Goal: Navigation & Orientation: Find specific page/section

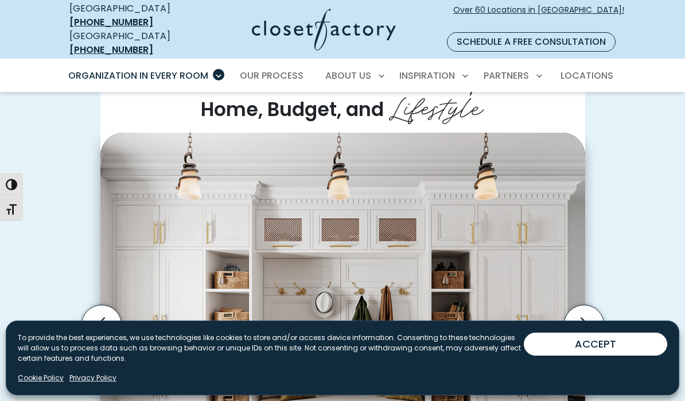
scroll to position [276, 0]
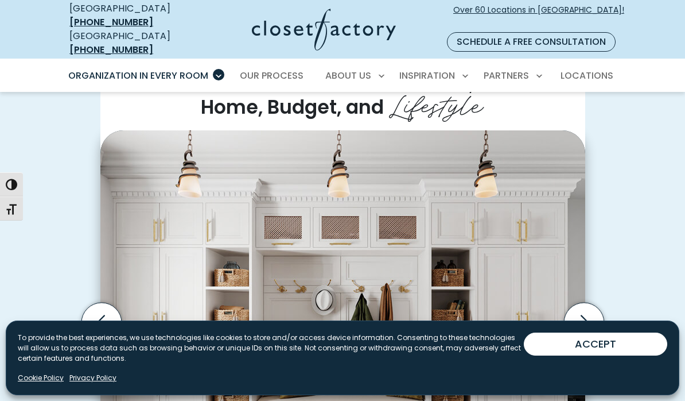
click at [617, 355] on button "ACCEPT" at bounding box center [596, 343] width 144 height 23
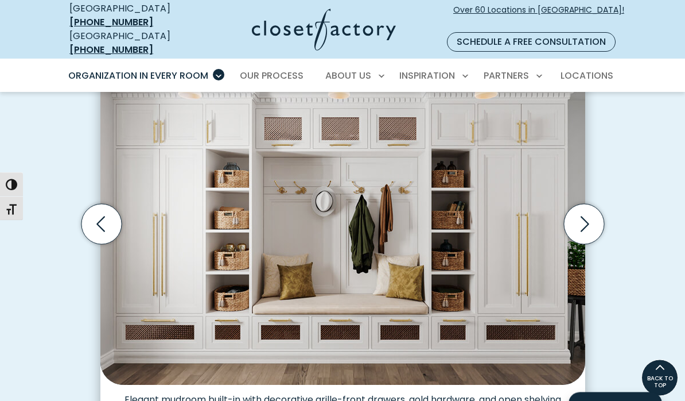
click at [587, 206] on icon "Next slide" at bounding box center [584, 224] width 40 height 40
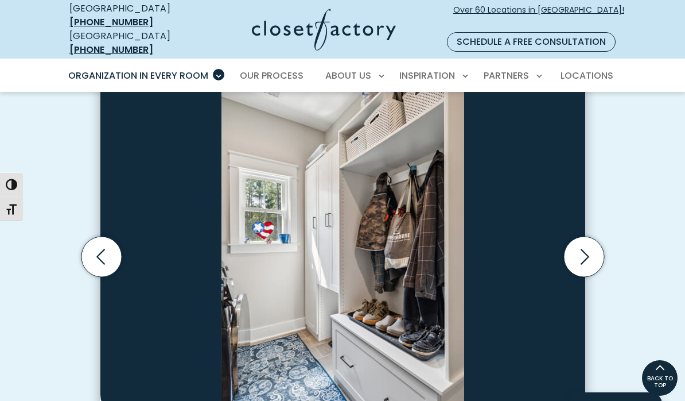
scroll to position [342, 0]
click at [576, 243] on icon "Next slide" at bounding box center [584, 256] width 40 height 40
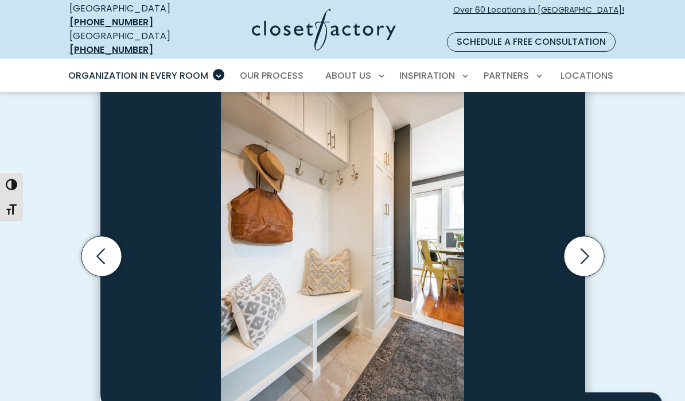
click at [105, 236] on icon "Previous slide" at bounding box center [101, 256] width 40 height 40
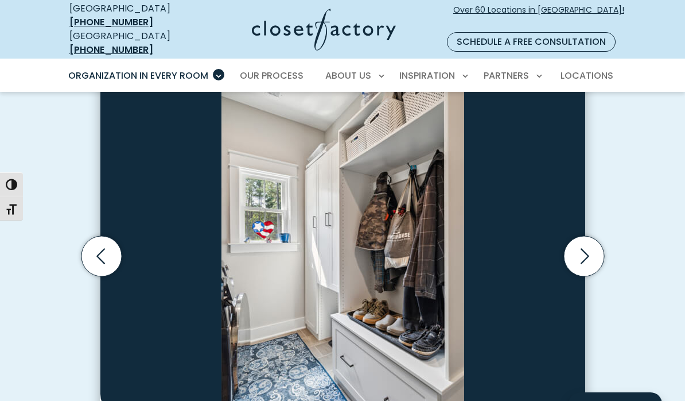
click at [583, 236] on icon "Next slide" at bounding box center [584, 256] width 40 height 40
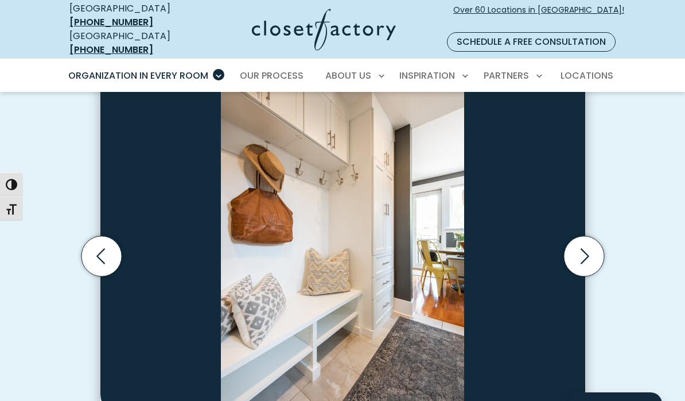
click at [590, 244] on icon "Next slide" at bounding box center [584, 256] width 40 height 40
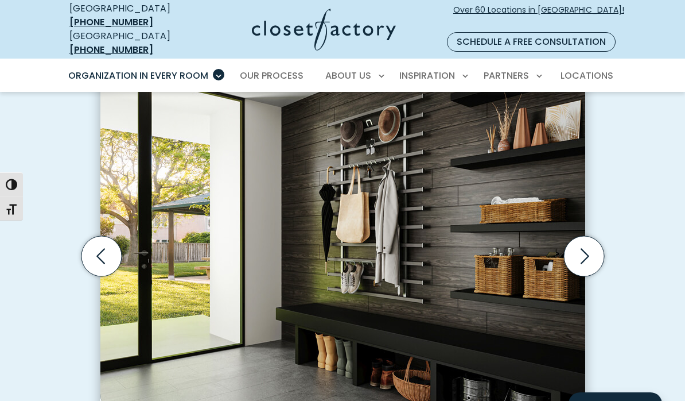
click at [580, 236] on icon "Next slide" at bounding box center [584, 256] width 40 height 40
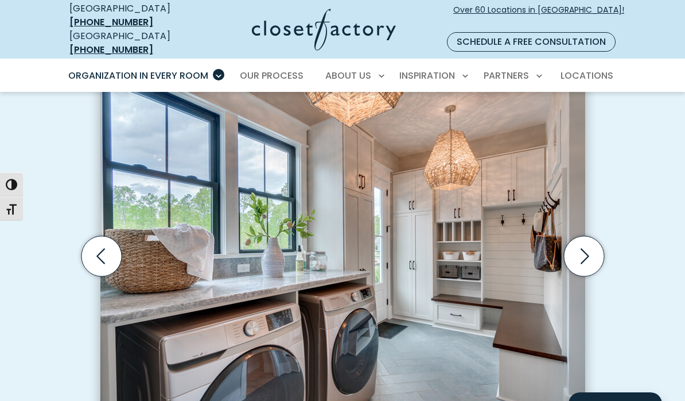
click at [103, 239] on icon "Previous slide" at bounding box center [101, 256] width 40 height 40
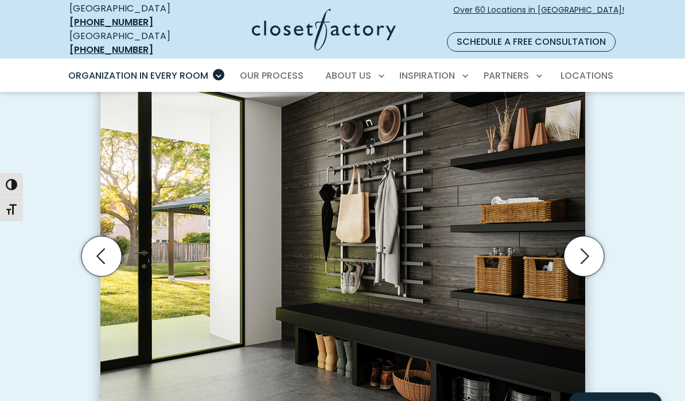
click at [584, 249] on icon "Next slide" at bounding box center [585, 256] width 9 height 15
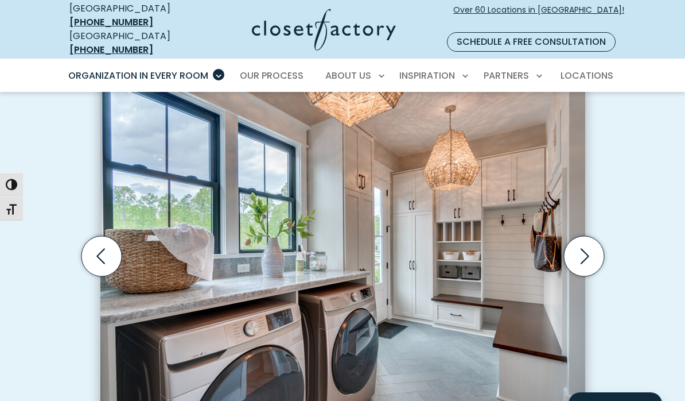
click at [590, 239] on icon "Next slide" at bounding box center [584, 256] width 40 height 40
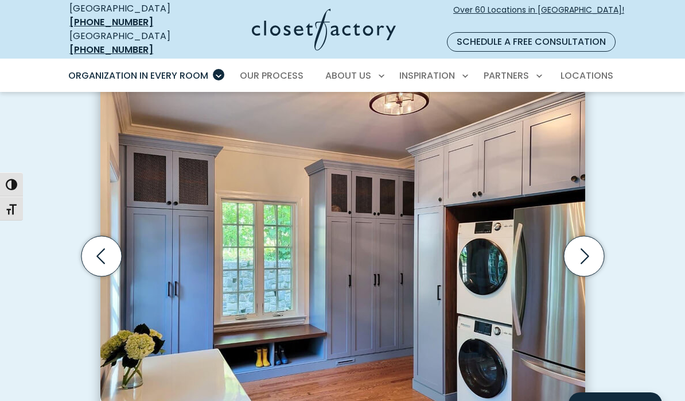
click at [590, 239] on icon "Next slide" at bounding box center [584, 256] width 40 height 40
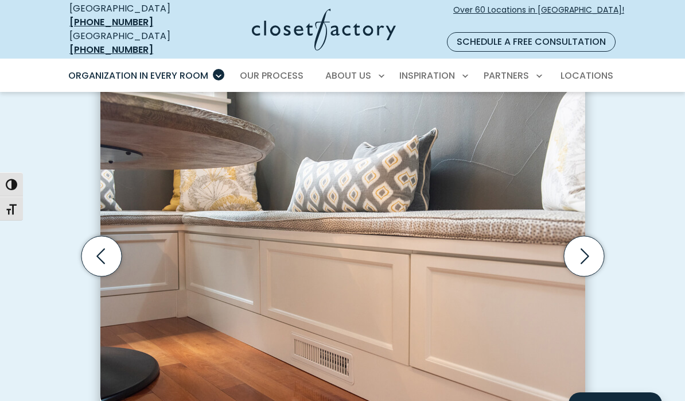
click at [584, 249] on icon "Next slide" at bounding box center [585, 256] width 9 height 15
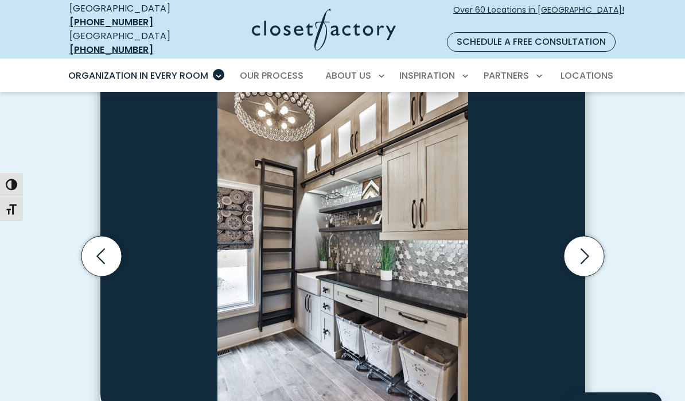
click at [594, 246] on icon "Next slide" at bounding box center [584, 256] width 40 height 40
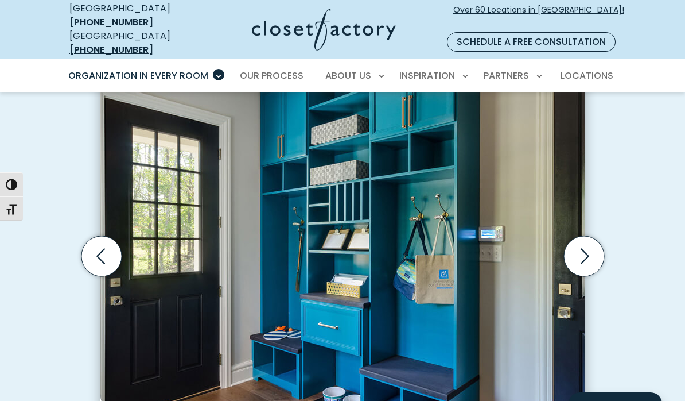
click at [595, 237] on icon "Next slide" at bounding box center [584, 256] width 40 height 40
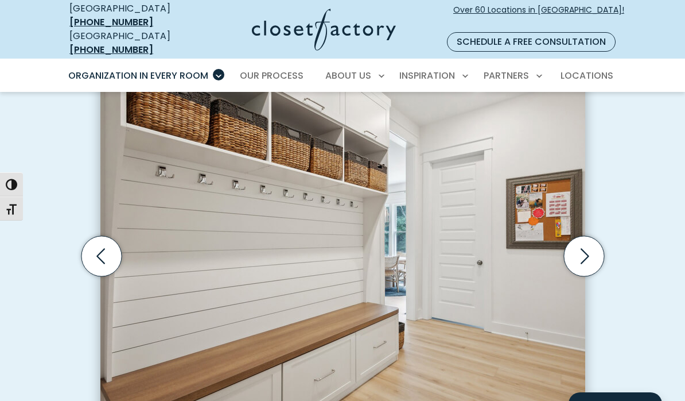
click at [586, 241] on icon "Next slide" at bounding box center [584, 256] width 40 height 40
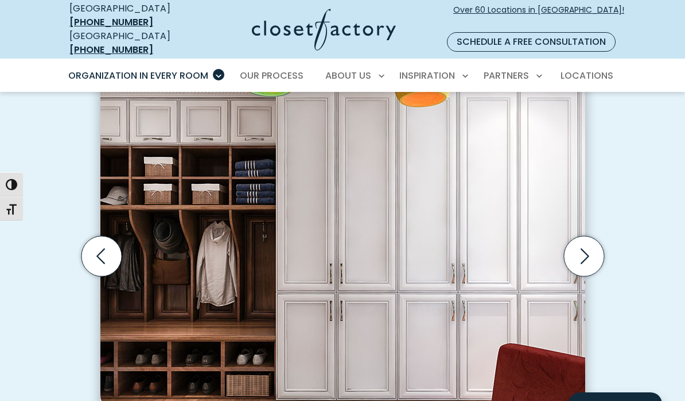
click at [585, 249] on icon "Next slide" at bounding box center [585, 256] width 9 height 15
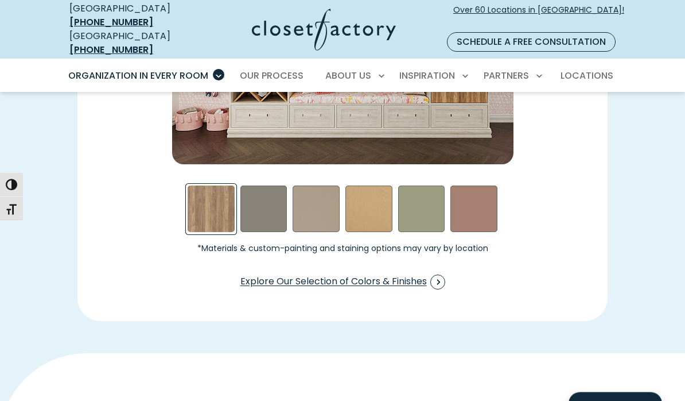
scroll to position [1788, 0]
click at [441, 274] on span "Swatch Grid" at bounding box center [438, 281] width 15 height 15
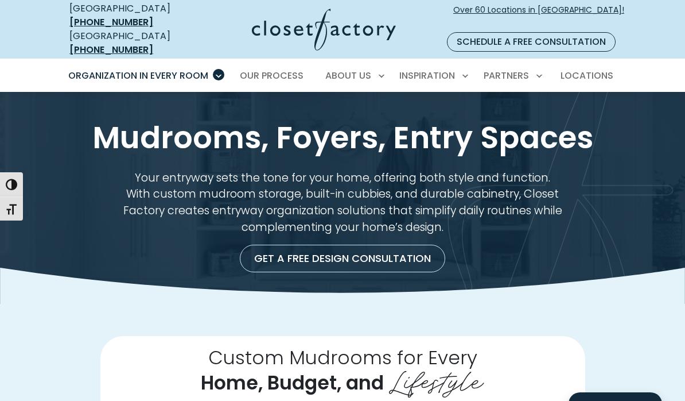
scroll to position [1840, 0]
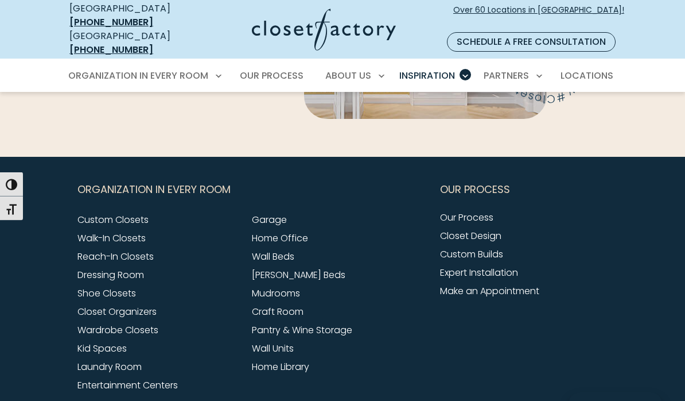
scroll to position [3000, 0]
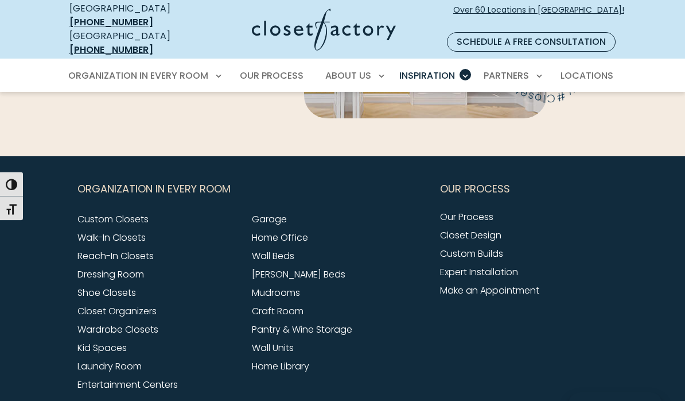
click at [289, 286] on link "Mudrooms" at bounding box center [276, 292] width 48 height 13
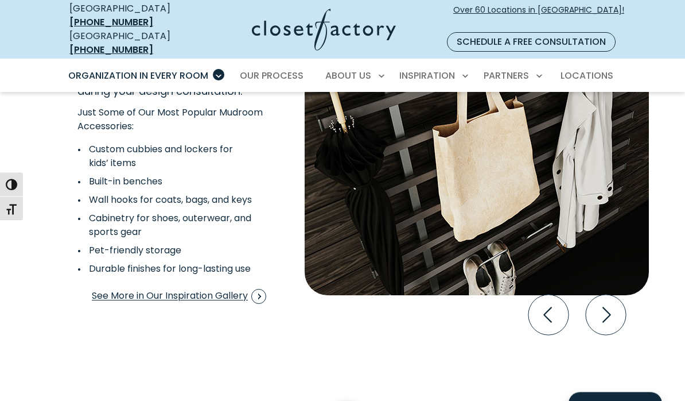
scroll to position [2263, 0]
click at [262, 304] on span "Interactive Gallery" at bounding box center [258, 296] width 15 height 15
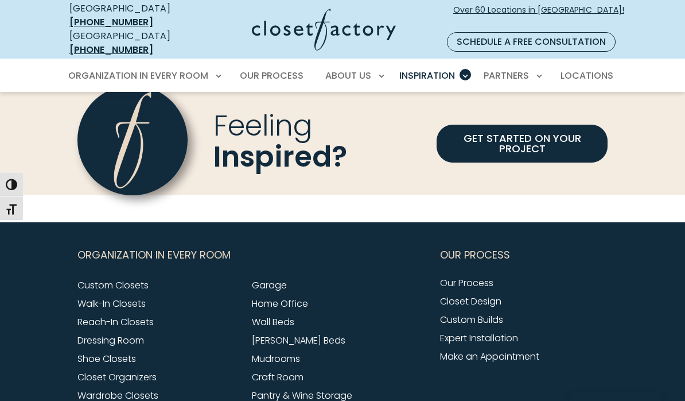
scroll to position [864, 0]
click at [570, 130] on link "GET STARTED ON YOUR PROJECT" at bounding box center [522, 144] width 171 height 38
click at [611, 69] on span "Locations" at bounding box center [587, 75] width 53 height 13
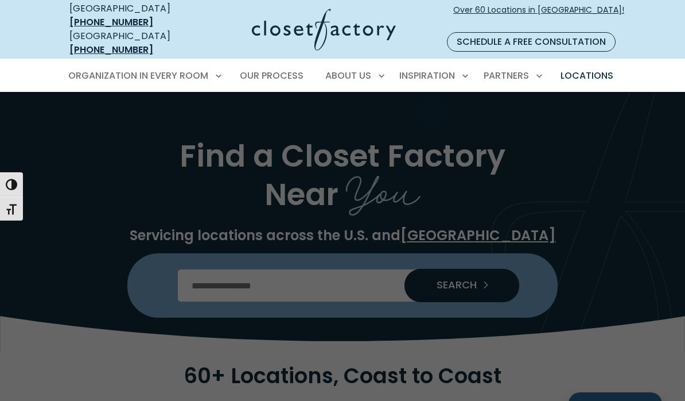
click at [430, 110] on span "Inspiration Gallery" at bounding box center [407, 115] width 86 height 11
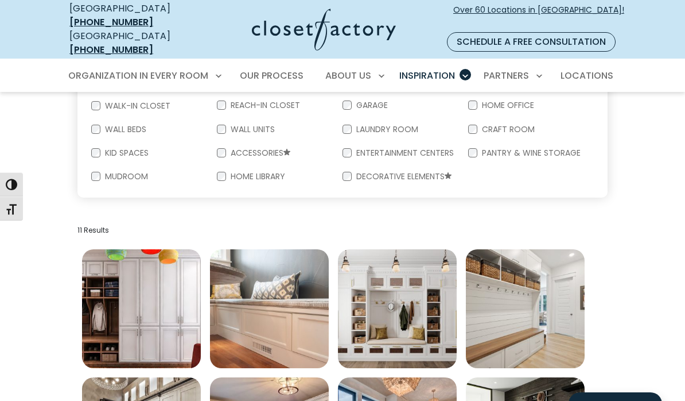
scroll to position [237, 0]
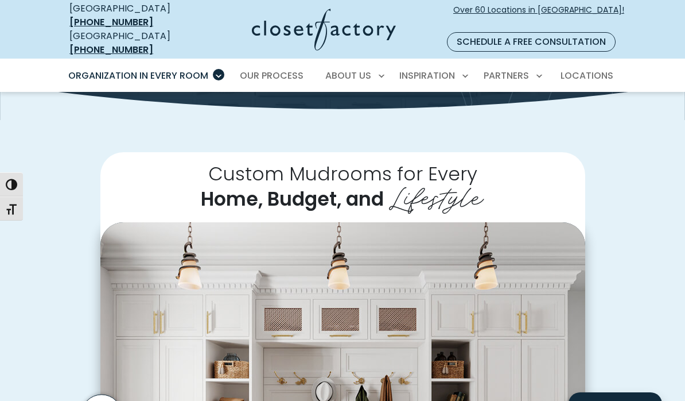
scroll to position [80, 0]
